Goal: Task Accomplishment & Management: Use online tool/utility

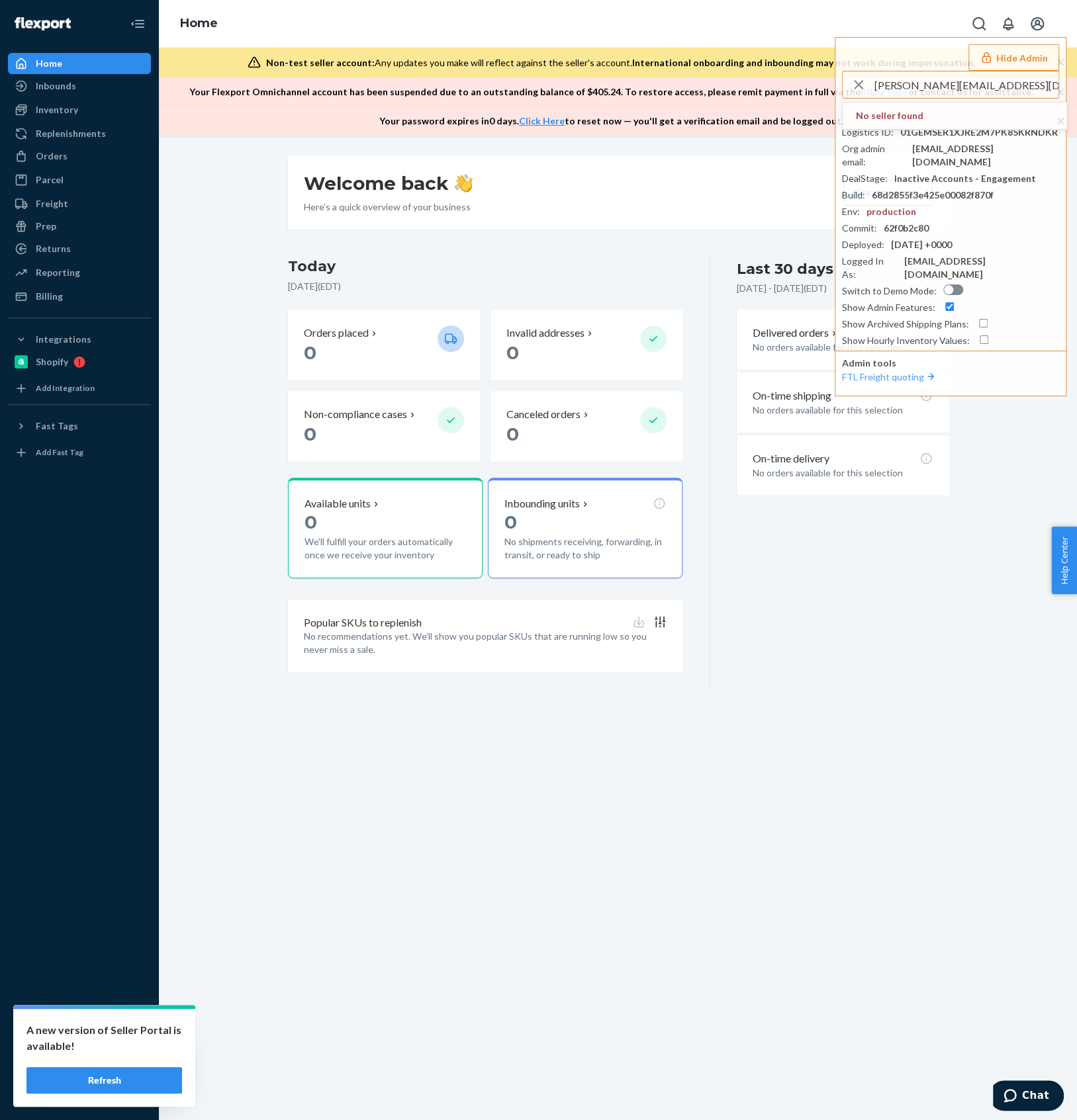
drag, startPoint x: 1034, startPoint y: 82, endPoint x: 828, endPoint y: 80, distance: 206.0
click at [828, 80] on div "Home Hide Admin [PERSON_NAME][EMAIL_ADDRESS][DOMAIN_NAME] No seller found Selle…" at bounding box center [618, 68] width 918 height 136
drag, startPoint x: 914, startPoint y: 86, endPoint x: 868, endPoint y: 96, distance: 47.1
click at [868, 96] on div "[EMAIL_ADDRESS][DOMAIN_NAME]" at bounding box center [950, 85] width 216 height 27
drag, startPoint x: 946, startPoint y: 84, endPoint x: 767, endPoint y: 80, distance: 179.0
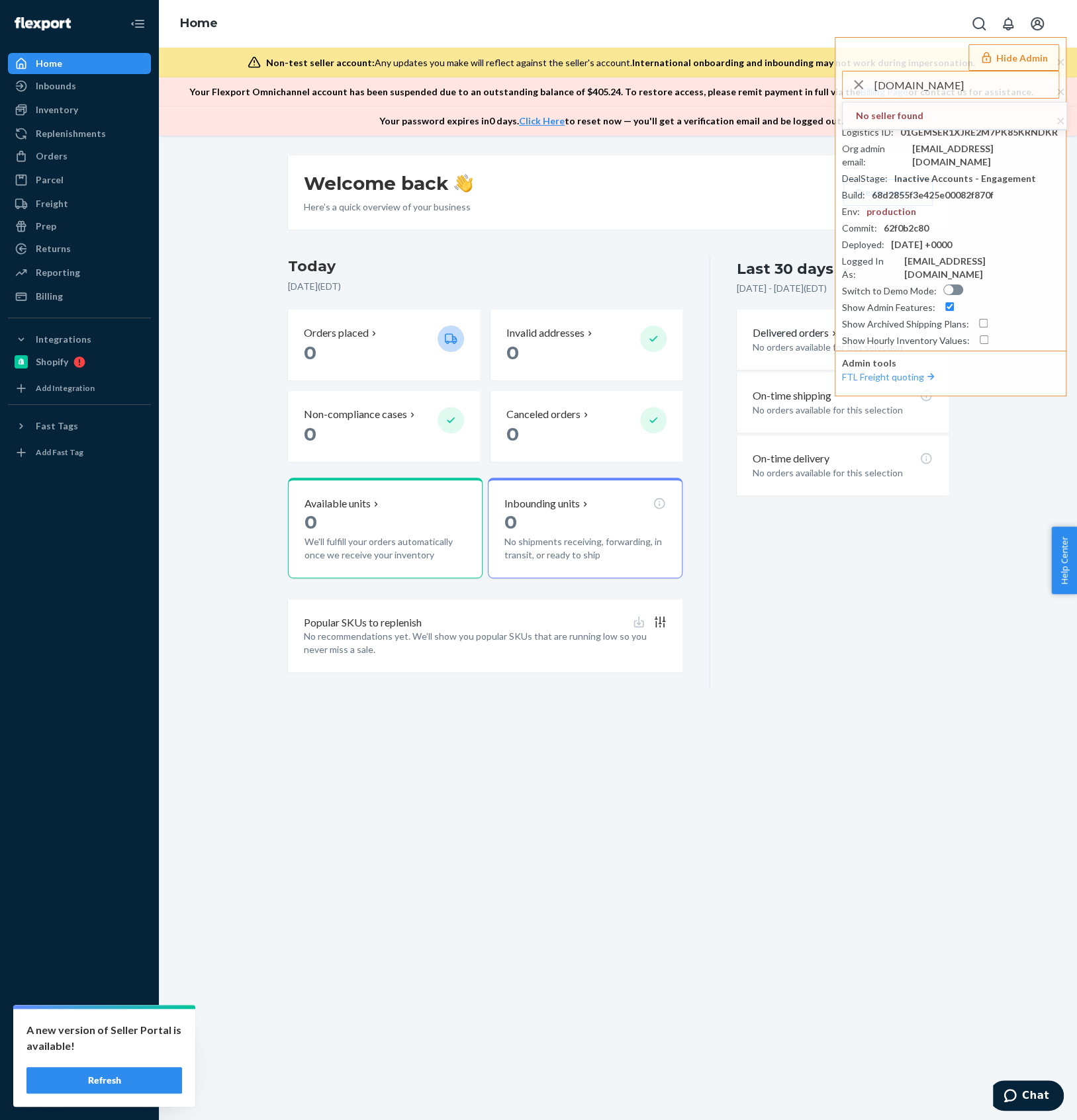
click at [767, 80] on div "Home Hide Admin agilecon.in No seller found Seller ID : marcmojostandio Logisti…" at bounding box center [618, 68] width 918 height 136
click at [946, 89] on input "agilecon.in" at bounding box center [966, 85] width 184 height 27
drag, startPoint x: 958, startPoint y: 84, endPoint x: 709, endPoint y: 88, distance: 249.0
click at [709, 88] on div "Home Hide Admin agilecon.in No seller found Seller ID : marcmojostandio Logisti…" at bounding box center [618, 68] width 918 height 136
paste input "mcmurray.zach@gmail.com"
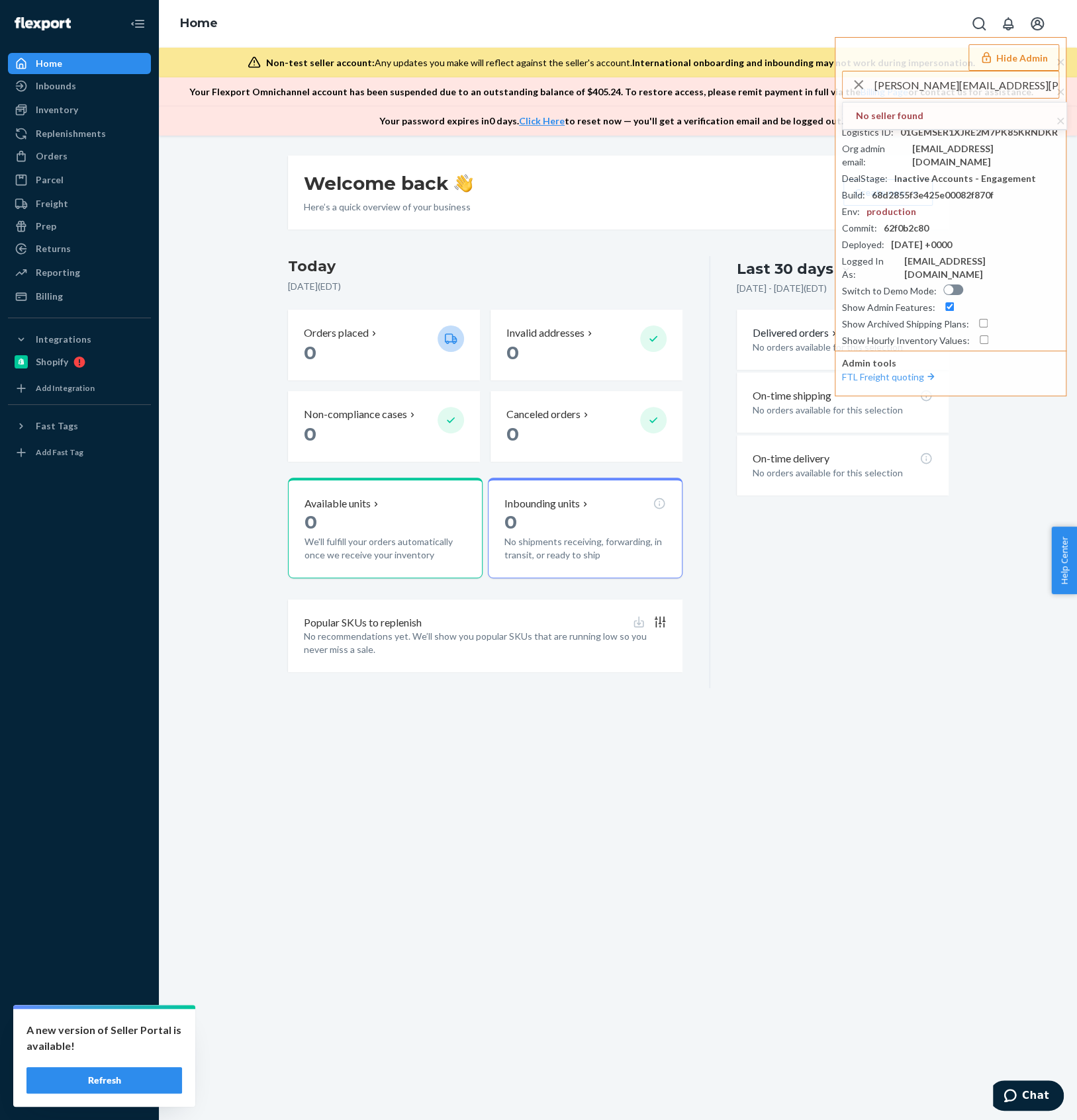
type input "mcmurray.zach@gmail.com"
click at [958, 131] on span "mcmurray.zach@gmail.com" at bounding box center [954, 136] width 197 height 27
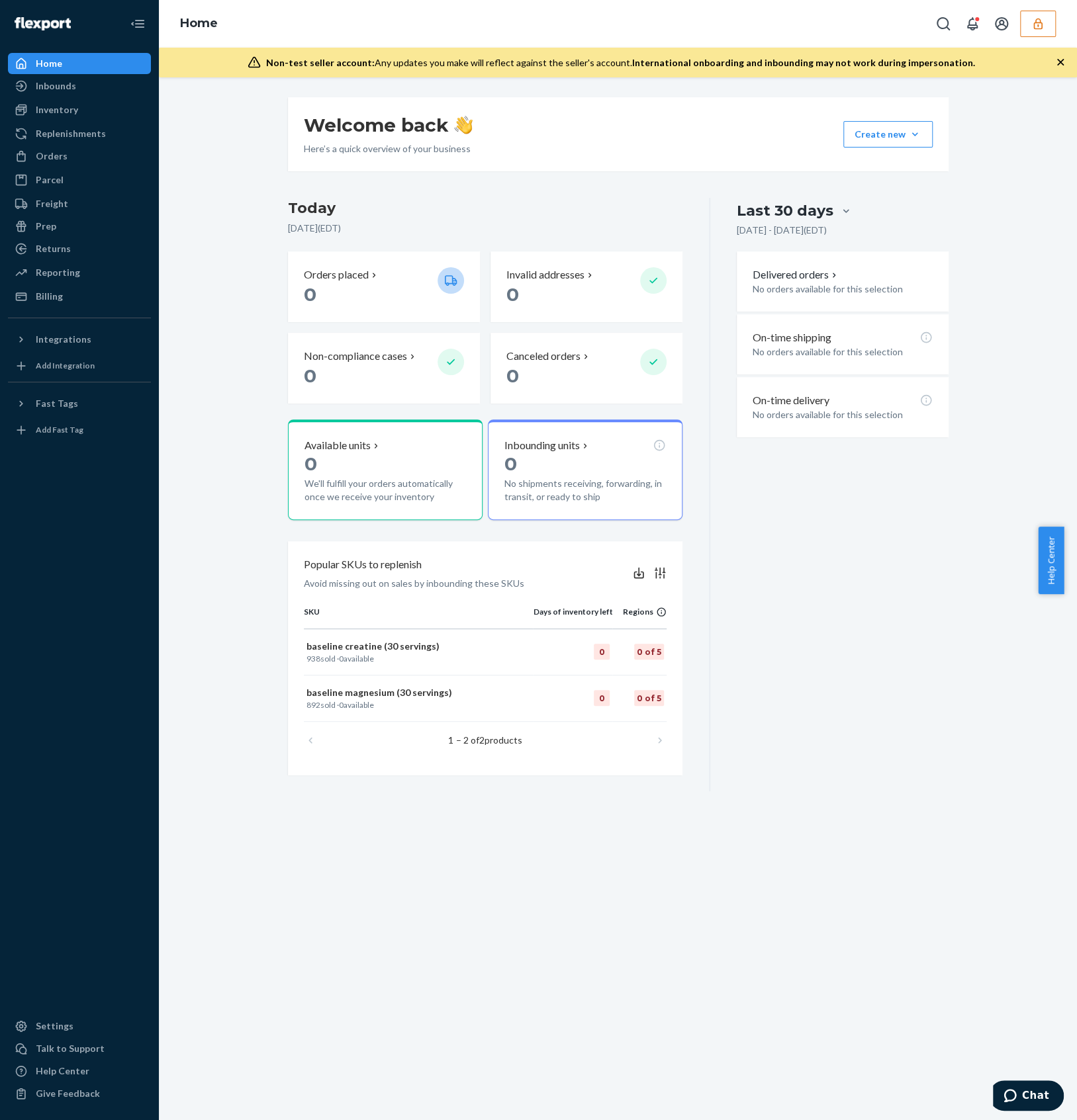
click at [1036, 13] on button "button" at bounding box center [1037, 24] width 35 height 27
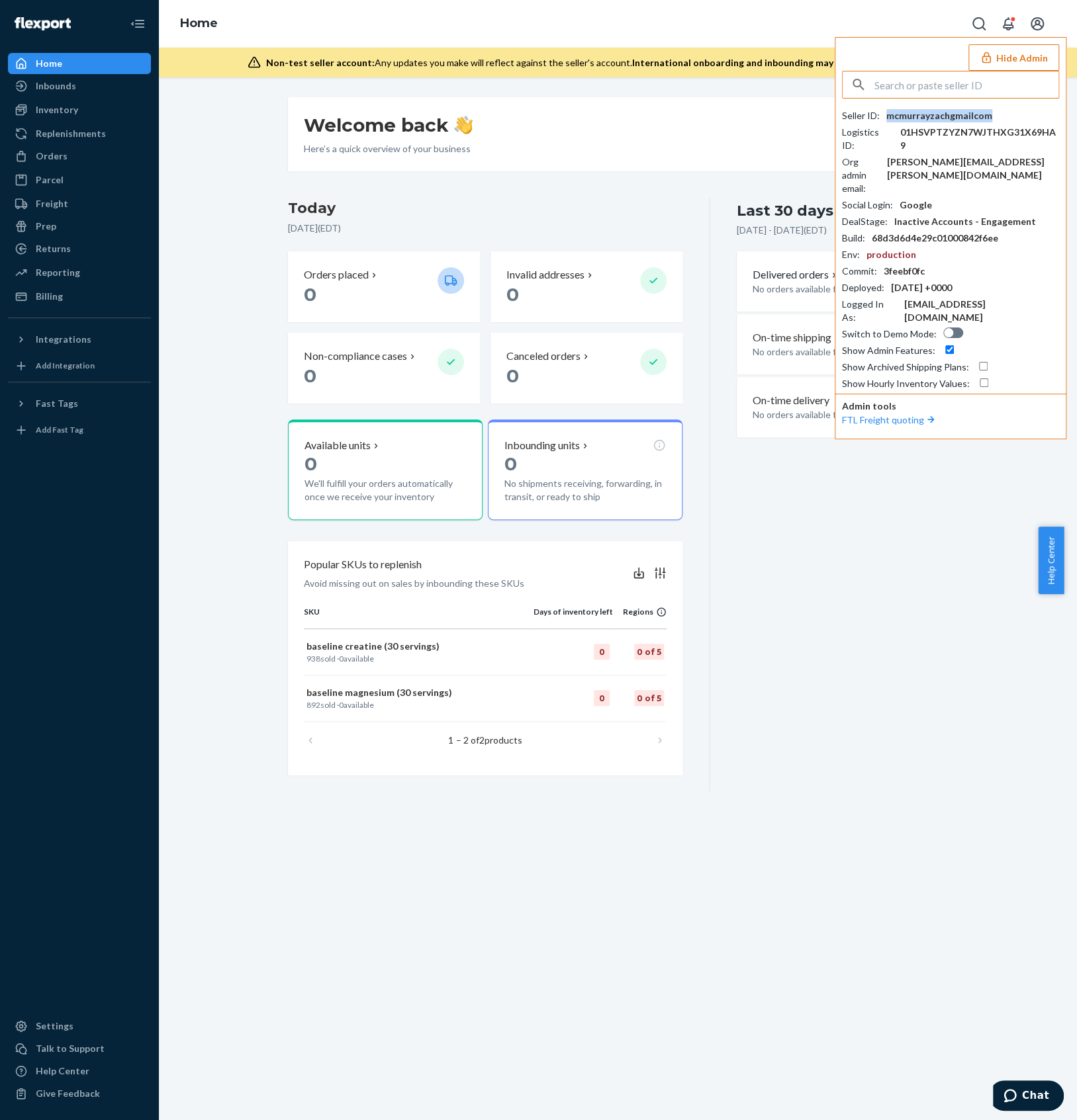
click at [940, 121] on div "mcmurrayzachgmailcom" at bounding box center [939, 116] width 105 height 13
copy div "mcmurrayzachgmailcom"
click at [948, 602] on div "Welcome back Here’s a quick overview of your business Create new Create new inb…" at bounding box center [618, 445] width 680 height 694
click at [953, 91] on input "text" at bounding box center [966, 85] width 184 height 27
paste input "[PERSON_NAME][EMAIL_ADDRESS][DOMAIN_NAME]"
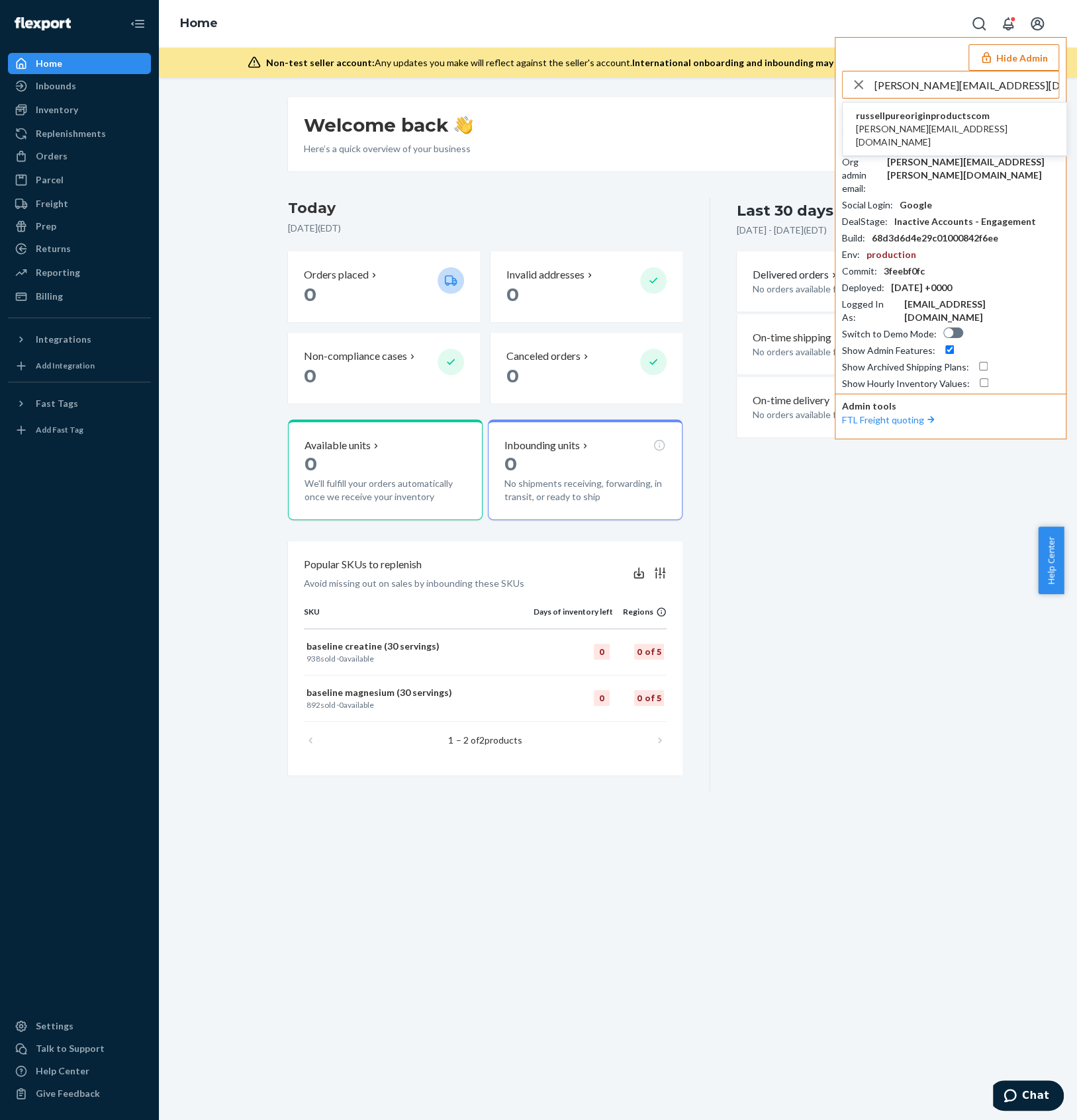
type input "[PERSON_NAME][EMAIL_ADDRESS][DOMAIN_NAME]"
click at [916, 119] on span "russellpureoriginproductscom" at bounding box center [954, 116] width 197 height 13
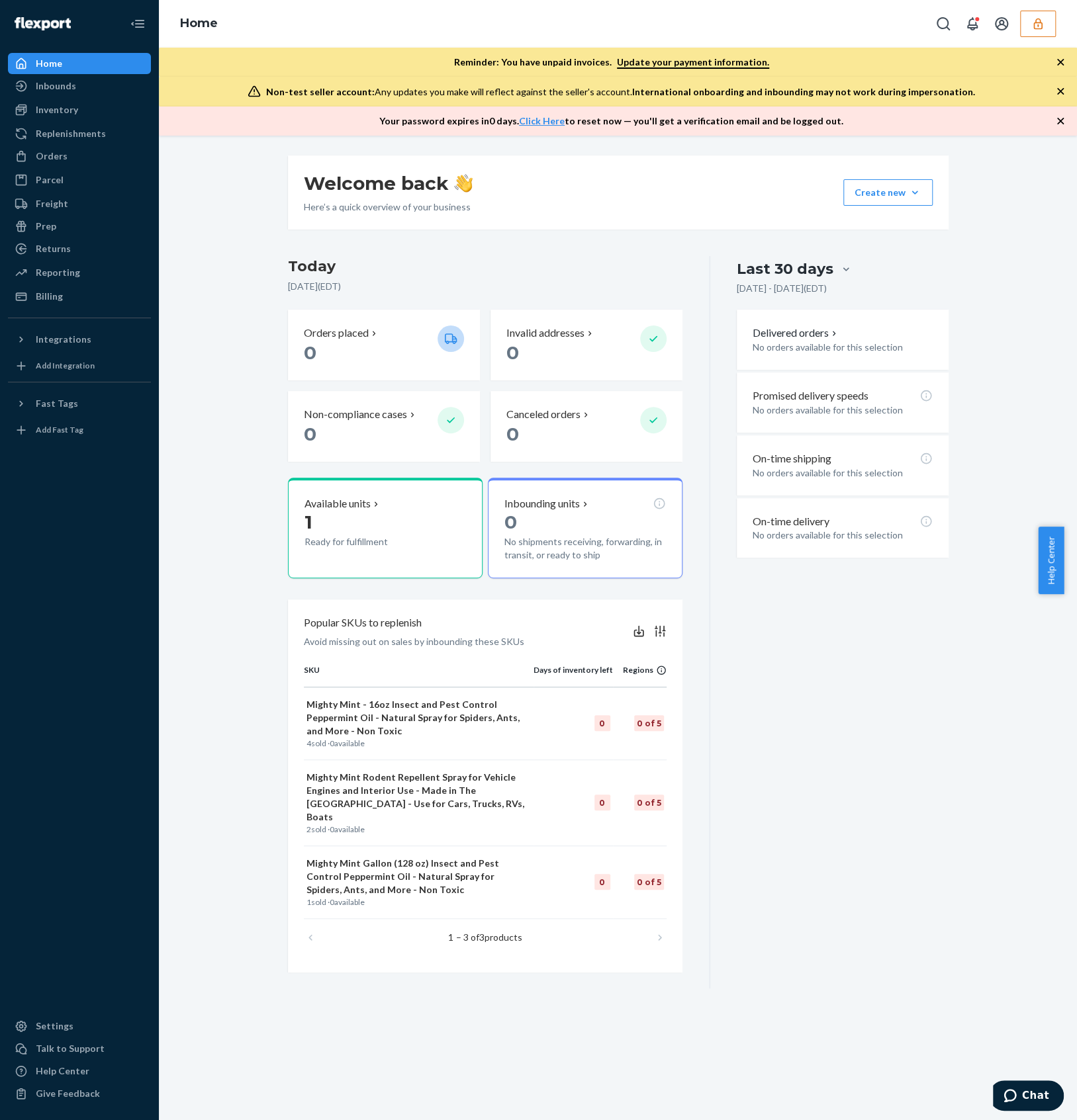
click at [1018, 27] on div at bounding box center [992, 24] width 126 height 27
click at [1025, 24] on button "button" at bounding box center [1037, 24] width 35 height 27
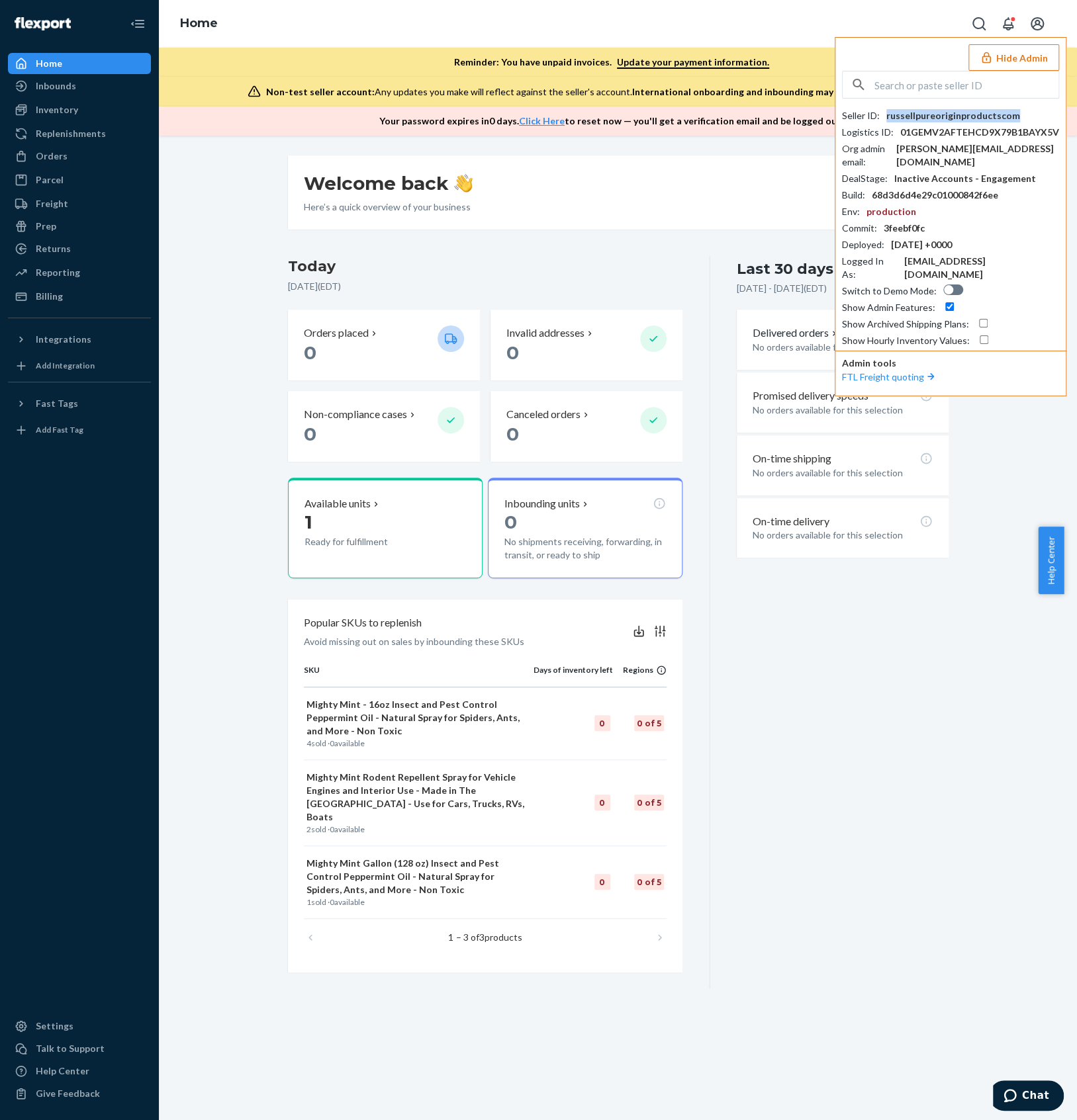
click at [928, 109] on div "russellpureoriginproductscom" at bounding box center [952, 116] width 133 height 13
copy div "russellpureoriginproductscom"
